Goal: Task Accomplishment & Management: Complete application form

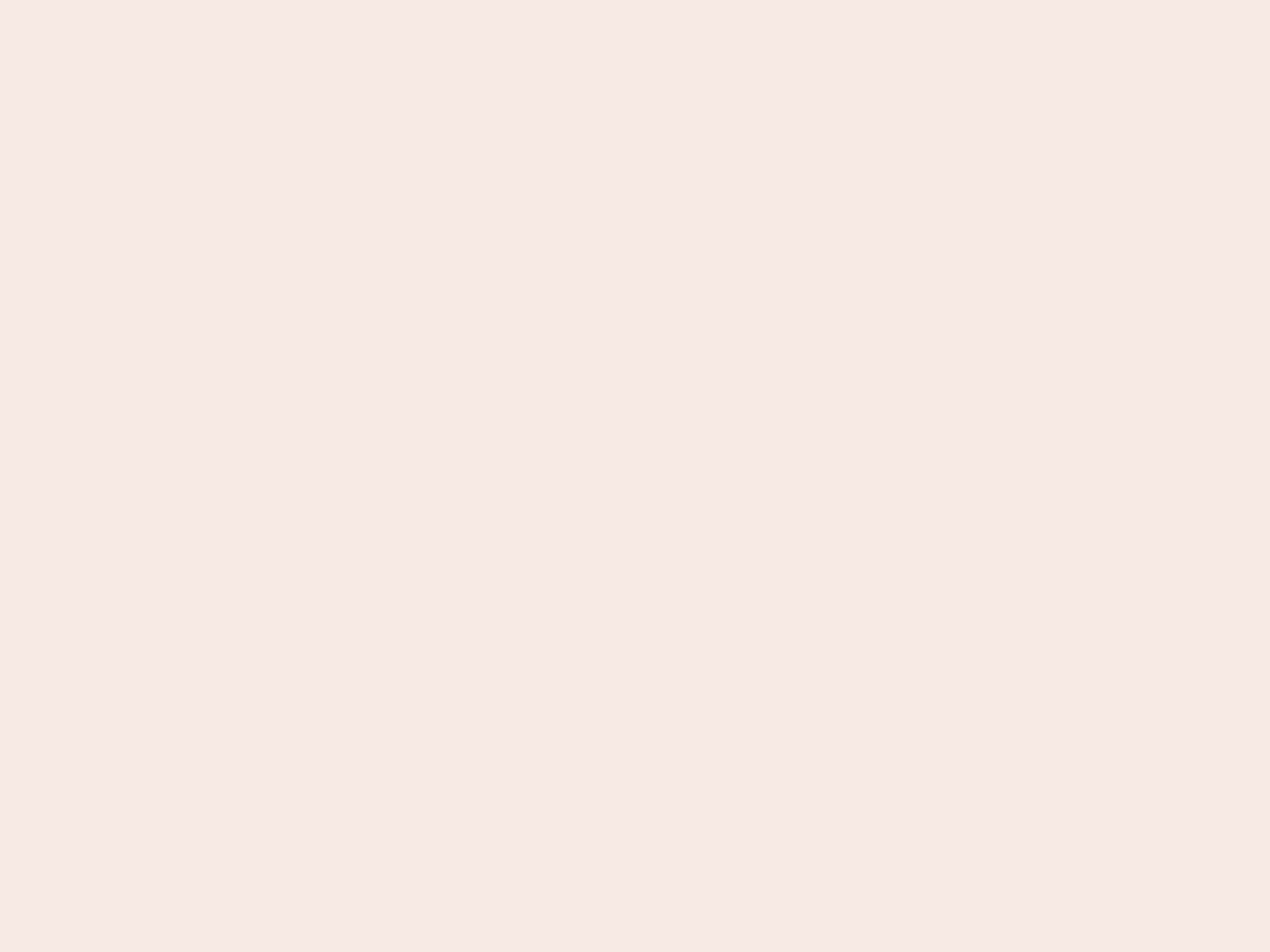
click at [635, 476] on nb-app "Almost there Thank you for registering for Newbook. Your account is under revie…" at bounding box center [635, 476] width 1270 height 952
click at [635, 0] on nb-app "Almost there Thank you for registering for Newbook. Your account is under revie…" at bounding box center [635, 476] width 1270 height 952
click at [679, 0] on nb-app "Almost there Thank you for registering for Newbook. Your account is under revie…" at bounding box center [635, 476] width 1270 height 952
click at [635, 476] on nb-app "Almost there Thank you for registering for Newbook. Your account is under revie…" at bounding box center [635, 476] width 1270 height 952
click at [635, 0] on nb-app "Almost there Thank you for registering for Newbook. Your account is under revie…" at bounding box center [635, 476] width 1270 height 952
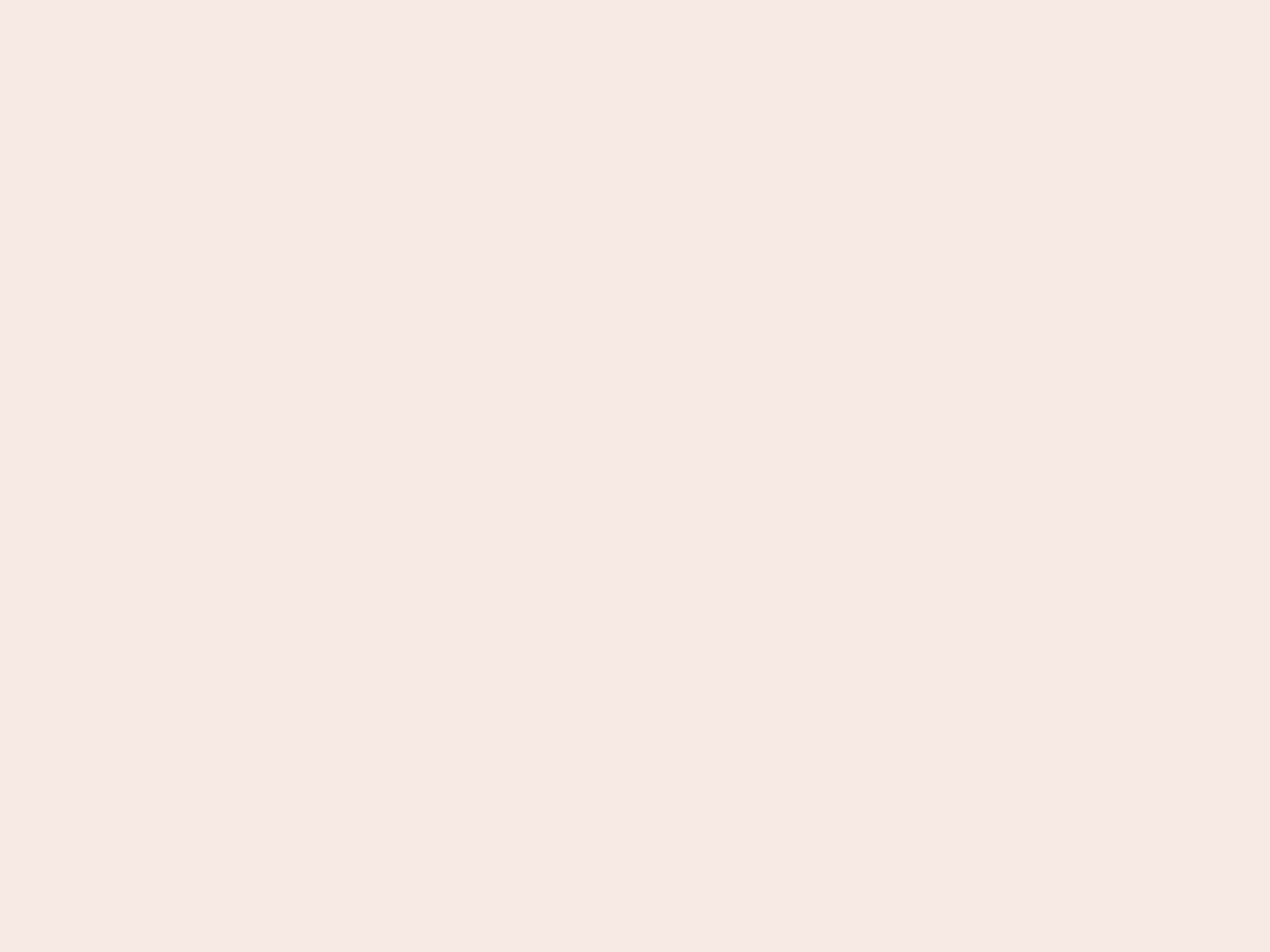
click at [443, 0] on nb-app "Almost there Thank you for registering for Newbook. Your account is under revie…" at bounding box center [635, 476] width 1270 height 952
click at [635, 476] on nb-app "Almost there Thank you for registering for Newbook. Your account is under revie…" at bounding box center [635, 476] width 1270 height 952
click at [635, 0] on nb-app "Almost there Thank you for registering for Newbook. Your account is under revie…" at bounding box center [635, 476] width 1270 height 952
click at [443, 0] on nb-app "Almost there Thank you for registering for Newbook. Your account is under revie…" at bounding box center [635, 476] width 1270 height 952
click at [635, 476] on nb-app "Almost there Thank you for registering for Newbook. Your account is under revie…" at bounding box center [635, 476] width 1270 height 952
